Goal: Subscribe to service/newsletter

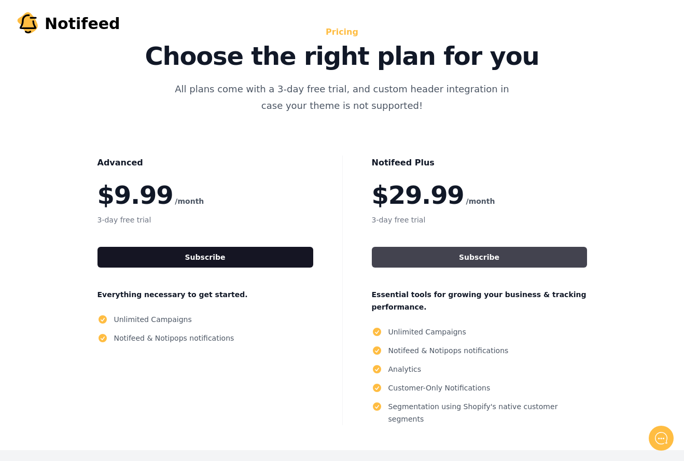
click at [427, 266] on button "Subscribe" at bounding box center [479, 257] width 215 height 21
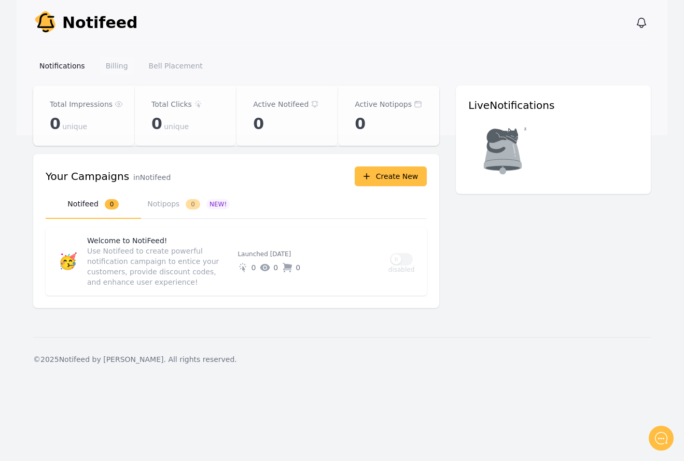
click at [121, 64] on link "Billing" at bounding box center [117, 66] width 35 height 19
